Goal: Transaction & Acquisition: Subscribe to service/newsletter

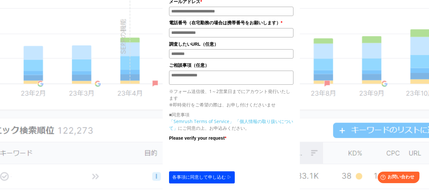
click at [107, 110] on div "今すぐ7日間無料トライアルスタート！ トライアル終了後の自動課金はございません 会社名 部署 * ***** **** ******* *" at bounding box center [231, 15] width 319 height 396
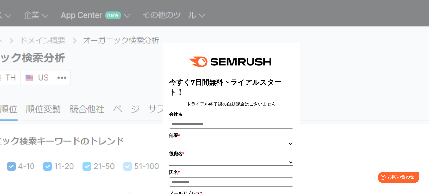
scroll to position [255, 0]
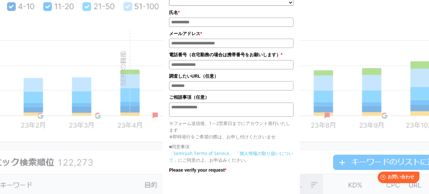
scroll to position [191, 0]
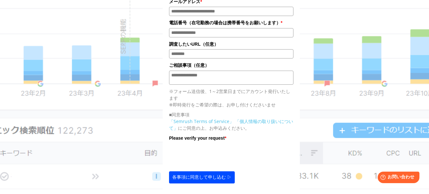
click at [15, 22] on section "今すぐ7日間無料トライアルスタート！ トライアル終了後の自動課金はございません 会社名 部署 * ***** **** ******* ***** ****" at bounding box center [214, 80] width 429 height 542
